Goal: Contribute content

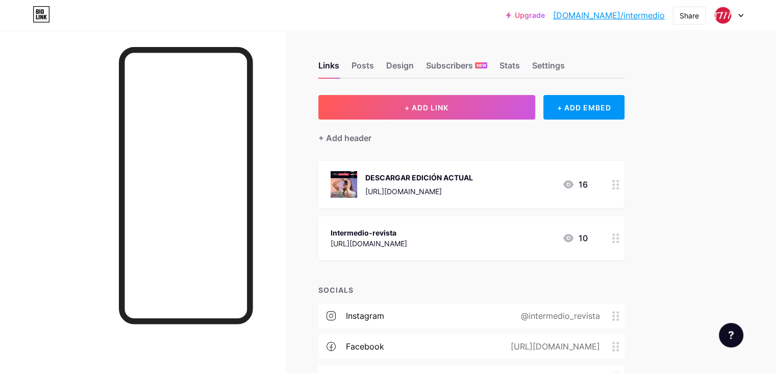
click at [745, 20] on div "Upgrade [DOMAIN_NAME]/interm... [DOMAIN_NAME]/intermedio Share Switch accounts …" at bounding box center [388, 15] width 776 height 18
click at [739, 18] on div at bounding box center [729, 15] width 30 height 18
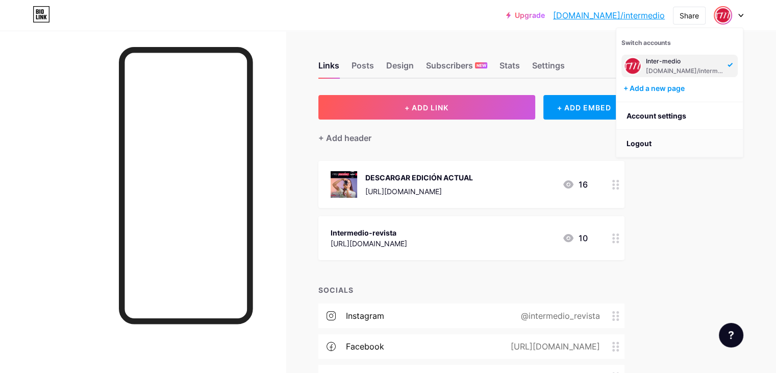
click at [645, 143] on li "Logout" at bounding box center [680, 144] width 127 height 28
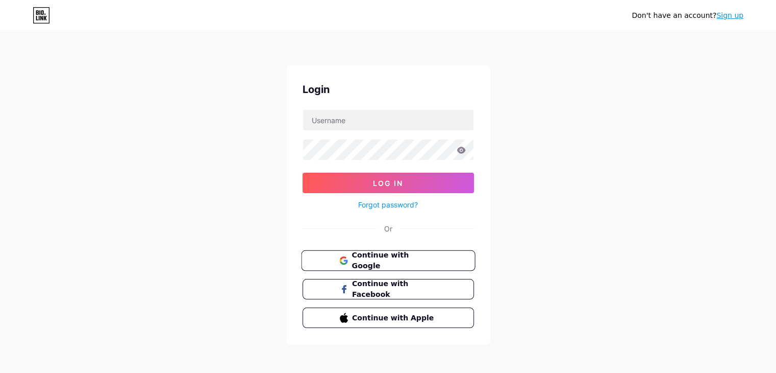
click at [429, 259] on span "Continue with Google" at bounding box center [394, 261] width 85 height 22
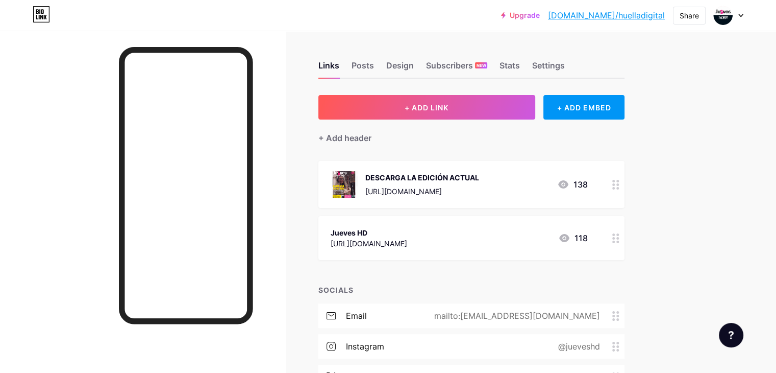
click at [479, 176] on div "DESCARGA LA EDICIÓN ACTUAL" at bounding box center [422, 177] width 114 height 11
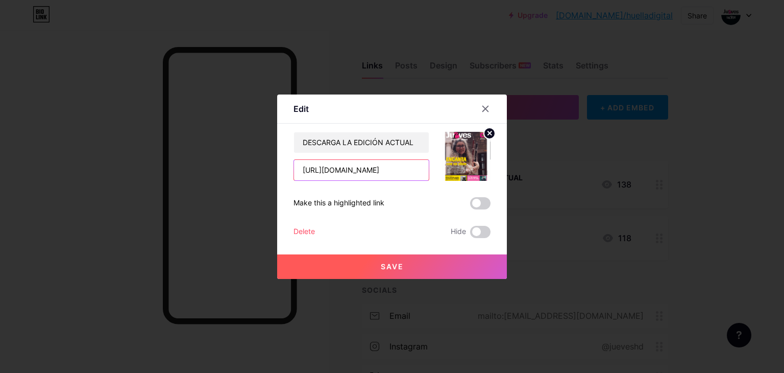
click at [394, 172] on input "https://drive.google.com/file/d/1vnFM3EPCJsyJMtMS1TRQoQnCrUicBdjC/view?usp=shar…" at bounding box center [361, 170] width 135 height 20
paste input "https://drive.google.com/file/d/1UO07LJugA8gRcxmZgvzCHFOO6y0W1REN/view?usp=shar…"
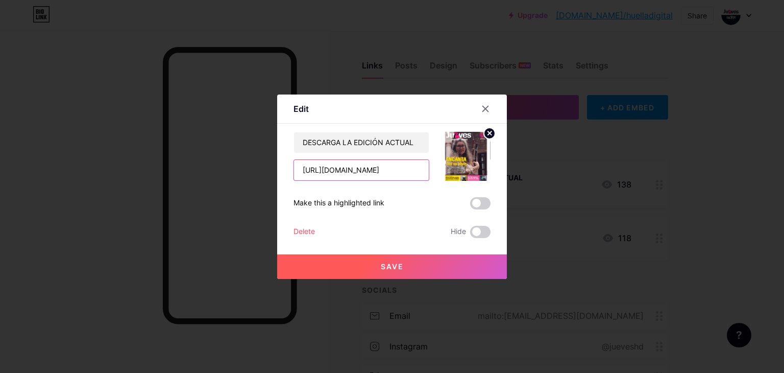
type input "https://drive.google.com/file/d/1UO07LJugA8gRcxmZgvzCHFOO6y0W1REN/view?usp=shar…"
click at [488, 132] on icon at bounding box center [490, 133] width 4 height 4
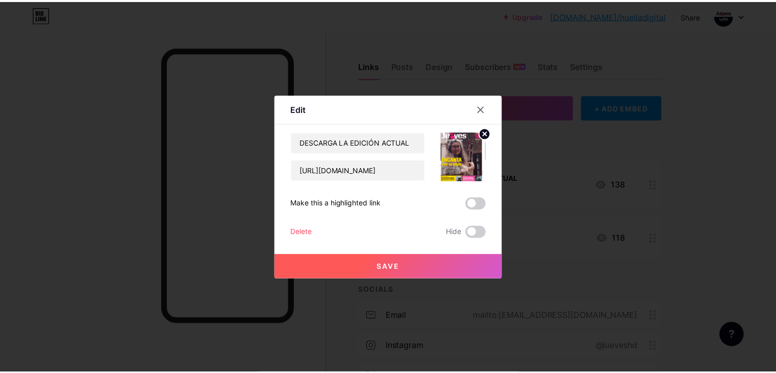
scroll to position [0, 0]
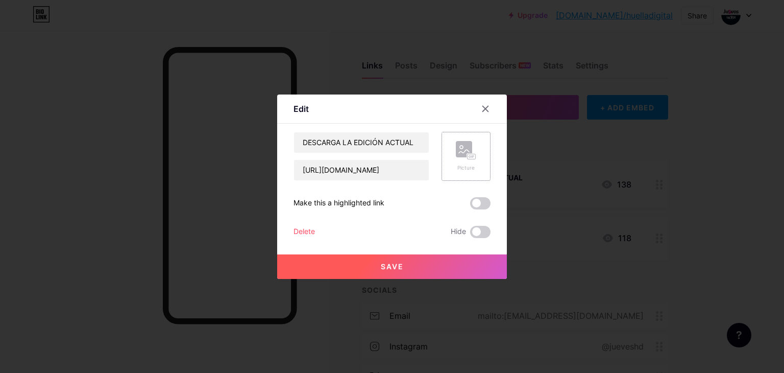
click at [469, 151] on icon at bounding box center [466, 150] width 20 height 19
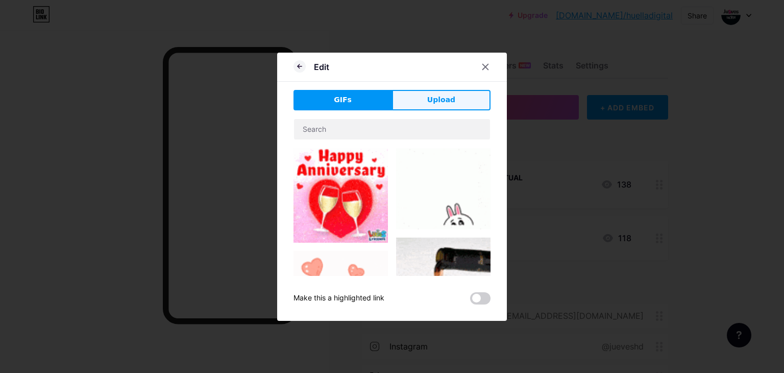
click at [429, 103] on span "Upload" at bounding box center [441, 99] width 28 height 11
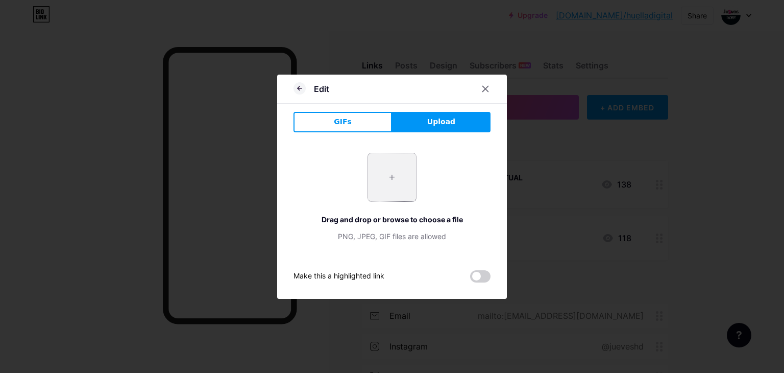
click at [391, 176] on input "file" at bounding box center [392, 177] width 48 height 48
type input "C:\fakepath\C140825_Página_01.png"
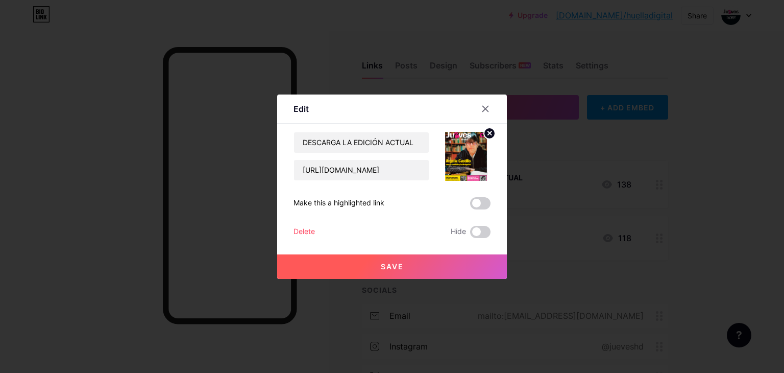
click at [414, 265] on button "Save" at bounding box center [392, 266] width 230 height 25
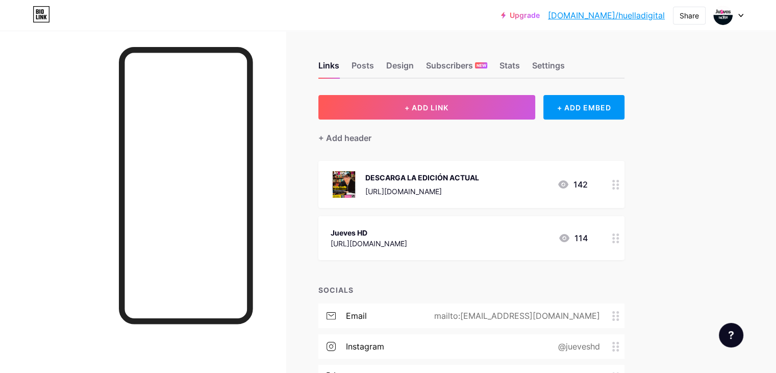
click at [740, 18] on div at bounding box center [729, 15] width 30 height 18
